Goal: Task Accomplishment & Management: Manage account settings

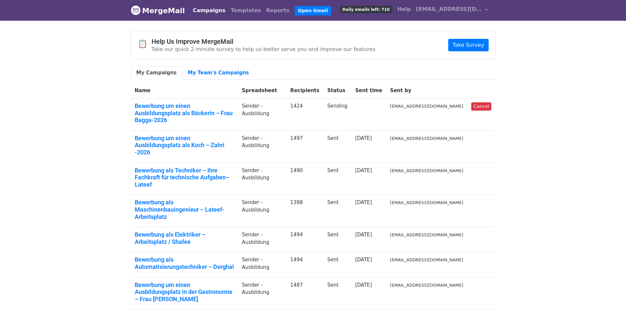
click at [214, 7] on link "Campaigns" at bounding box center [209, 10] width 38 height 13
click at [200, 71] on link "My Team's Campaigns" at bounding box center [218, 72] width 72 height 13
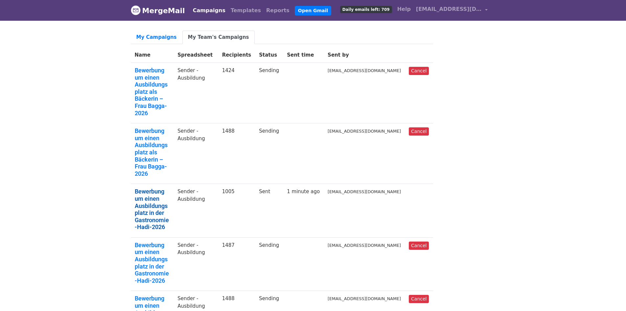
click at [170, 188] on link "Bewerbung um einen Ausbildungsplatz in der Gastronomie -Hadi-2026" at bounding box center [152, 209] width 35 height 43
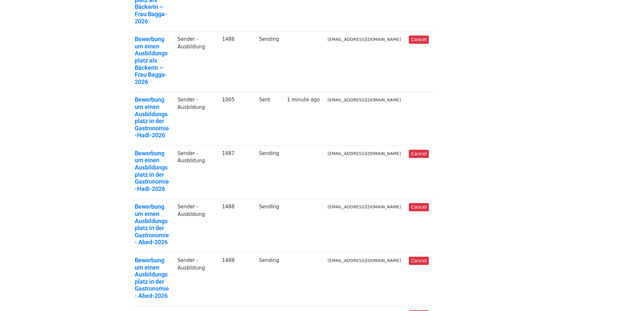
scroll to position [99, 0]
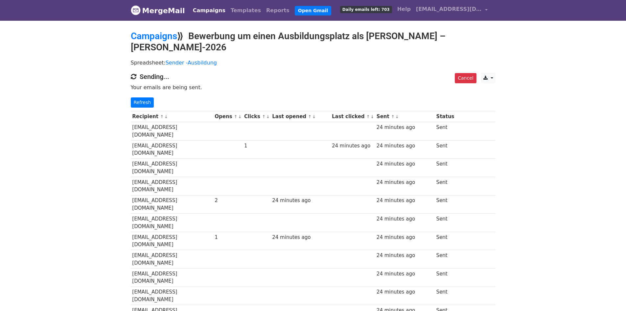
click at [169, 8] on link "MergeMail" at bounding box center [158, 11] width 54 height 14
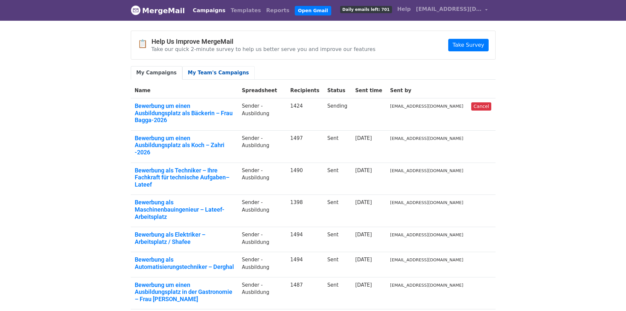
click at [223, 68] on link "My Team's Campaigns" at bounding box center [218, 72] width 72 height 13
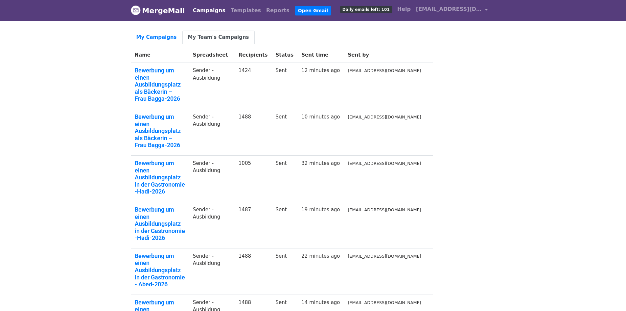
click at [55, 95] on body "MergeMail Campaigns Templates Reports Open Gmail Daily emails left: 101 Help [E…" at bounding box center [313, 284] width 626 height 569
click at [193, 38] on link "My Team's Campaigns" at bounding box center [218, 37] width 72 height 13
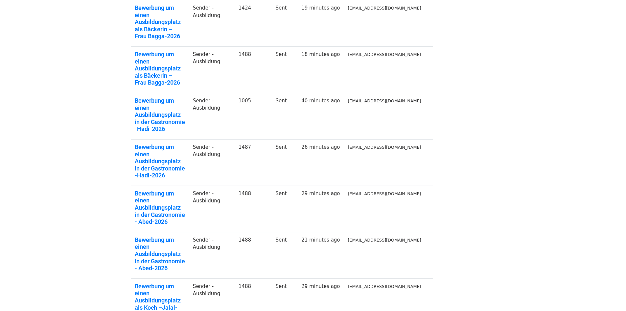
scroll to position [144, 0]
